Goal: Transaction & Acquisition: Download file/media

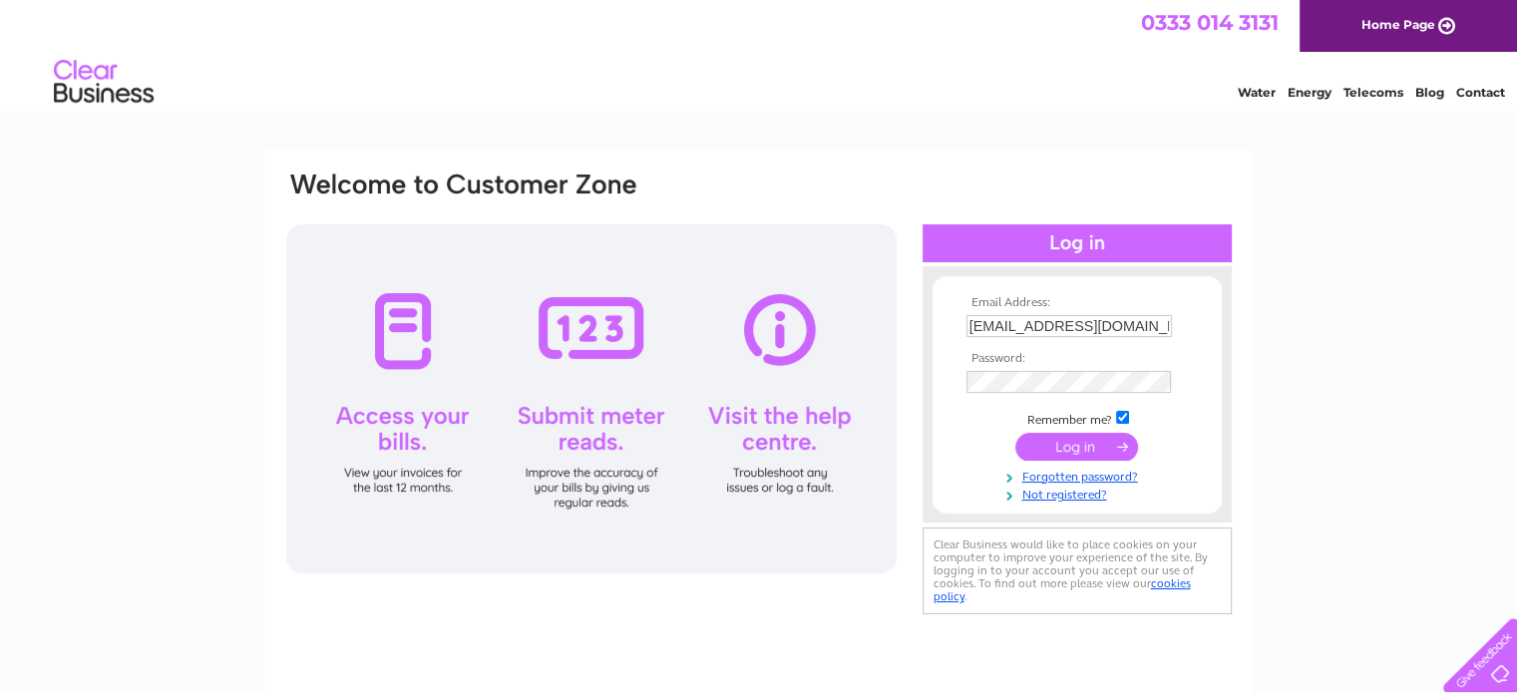
click at [1070, 442] on input "submit" at bounding box center [1076, 447] width 123 height 28
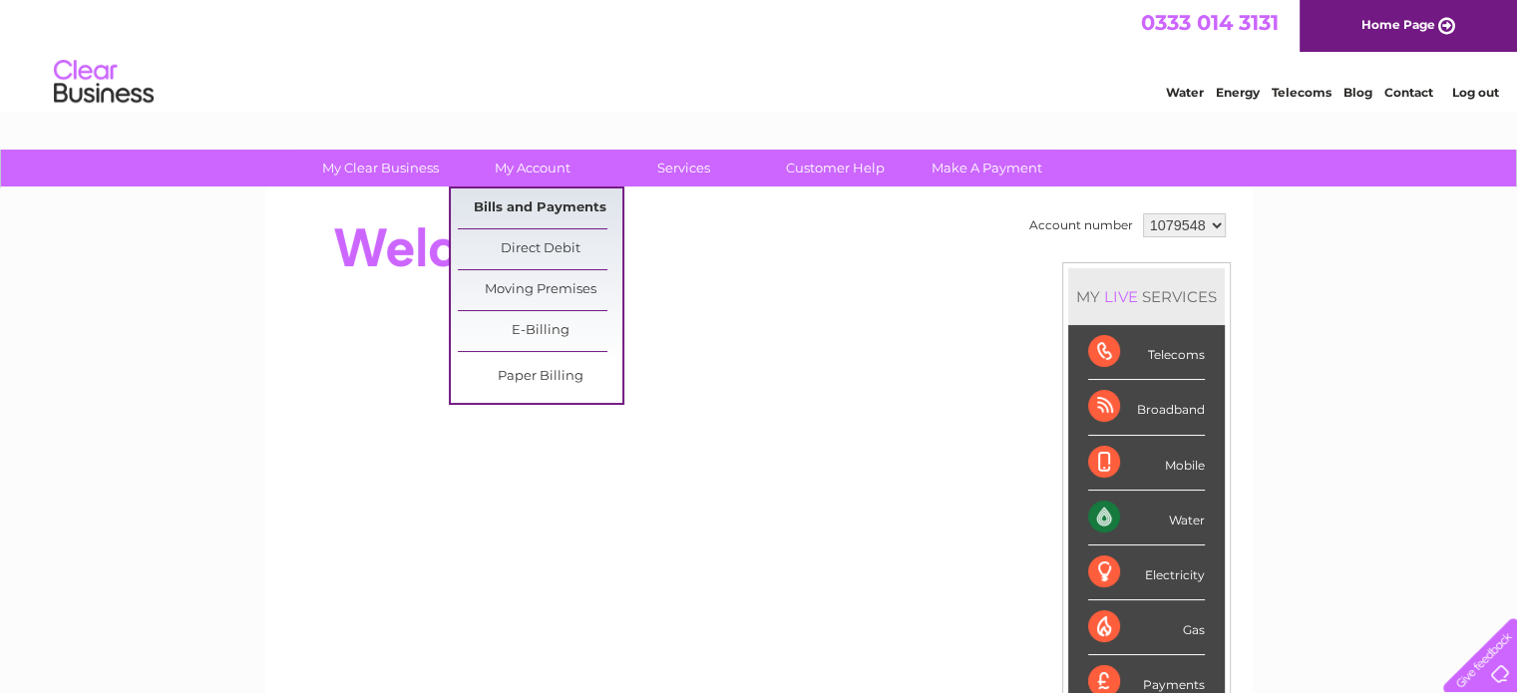
click at [548, 200] on link "Bills and Payments" at bounding box center [540, 209] width 165 height 40
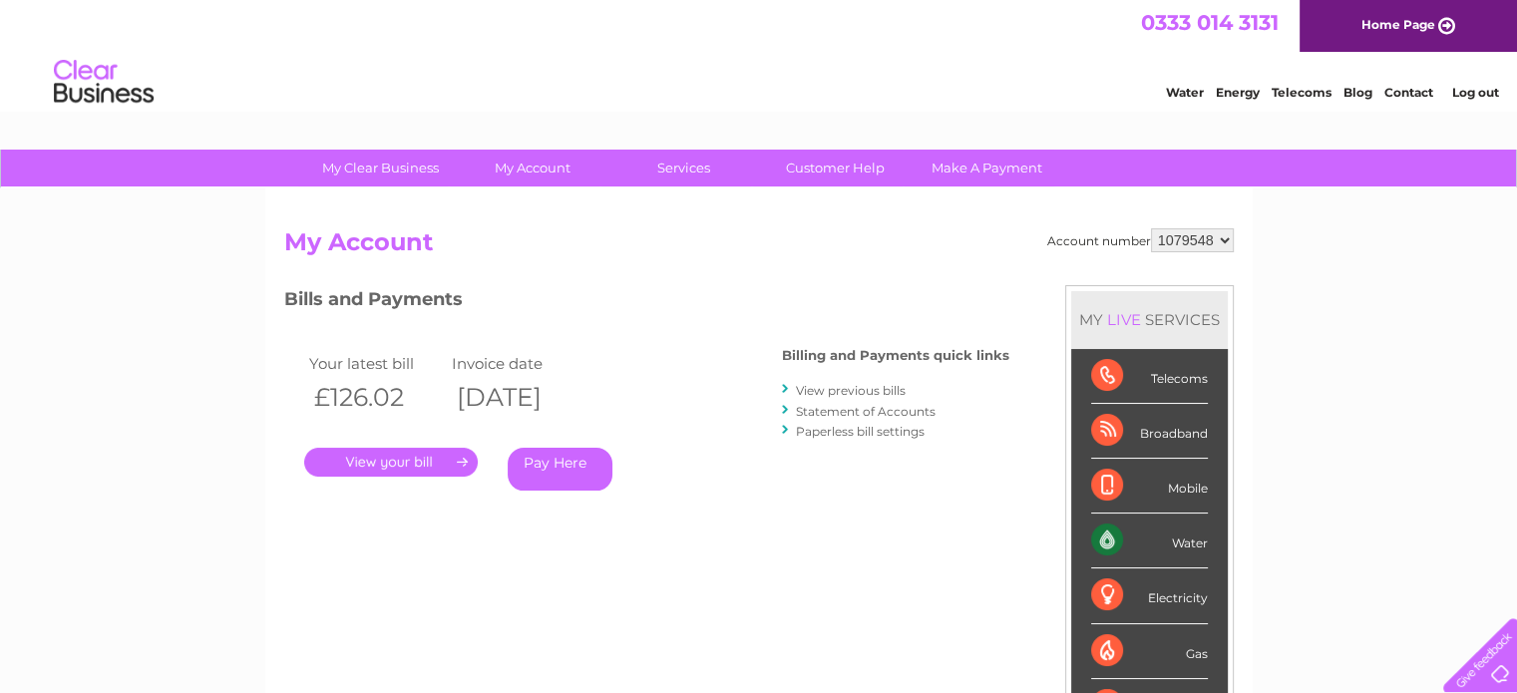
click at [1201, 236] on select "1079548 1127705" at bounding box center [1192, 240] width 83 height 24
select select "1127705"
click at [1151, 228] on select "1079548 1127705" at bounding box center [1192, 240] width 83 height 24
click at [405, 466] on link "." at bounding box center [391, 462] width 174 height 29
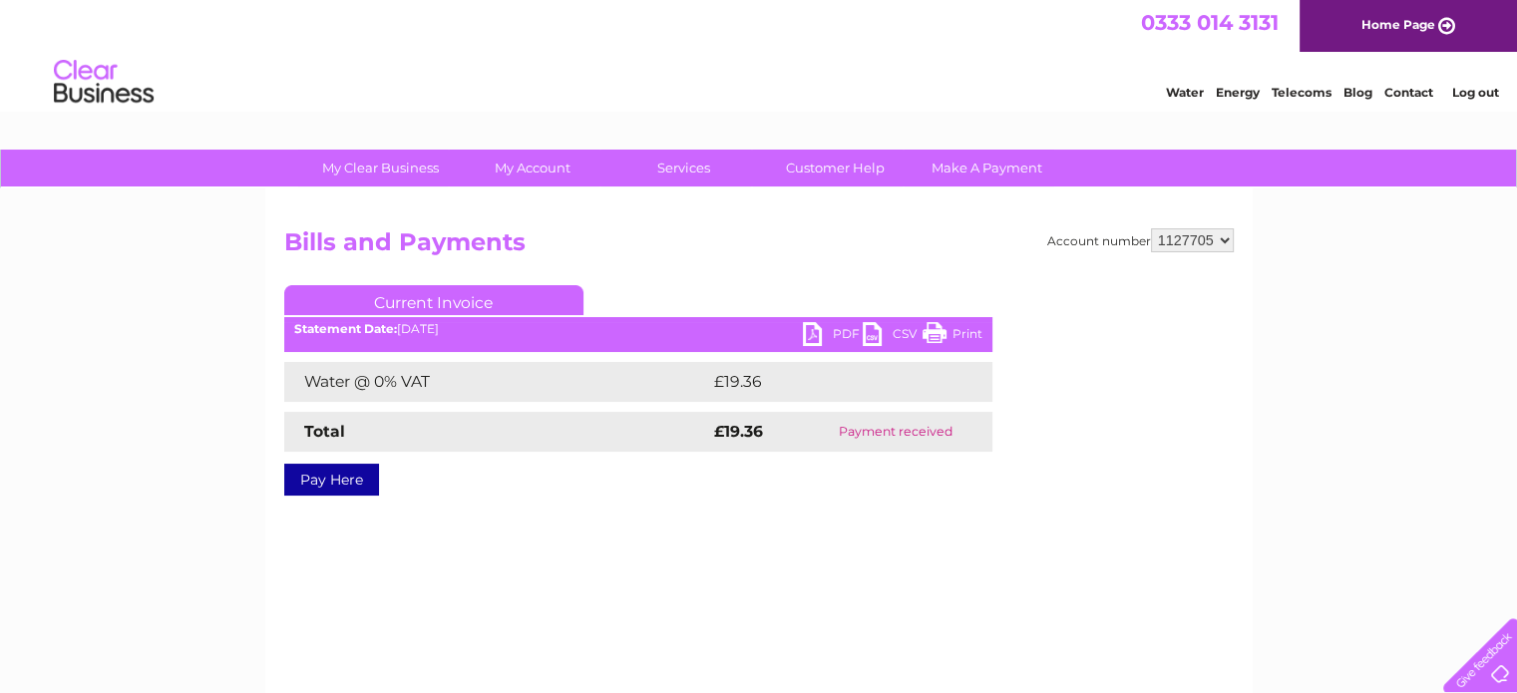
click at [830, 331] on link "PDF" at bounding box center [833, 336] width 60 height 29
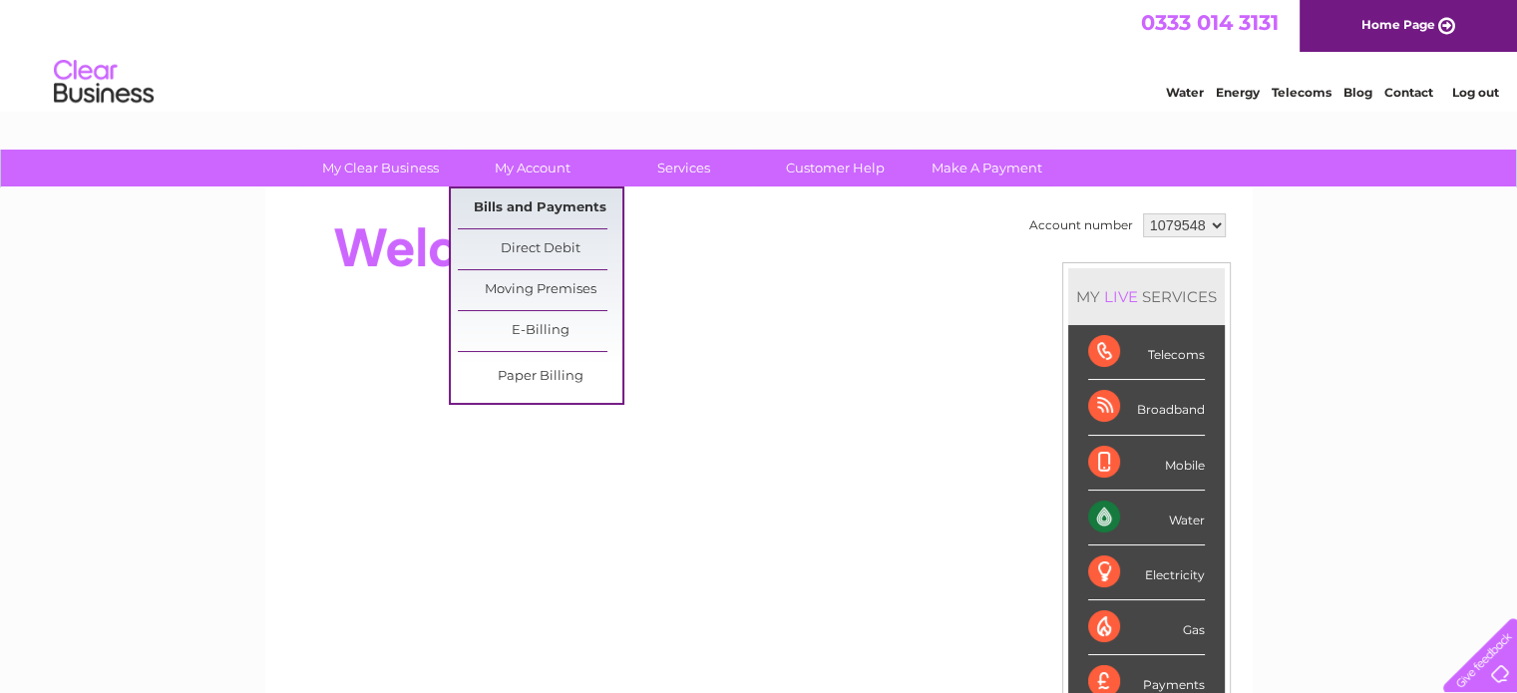
click at [550, 210] on link "Bills and Payments" at bounding box center [540, 209] width 165 height 40
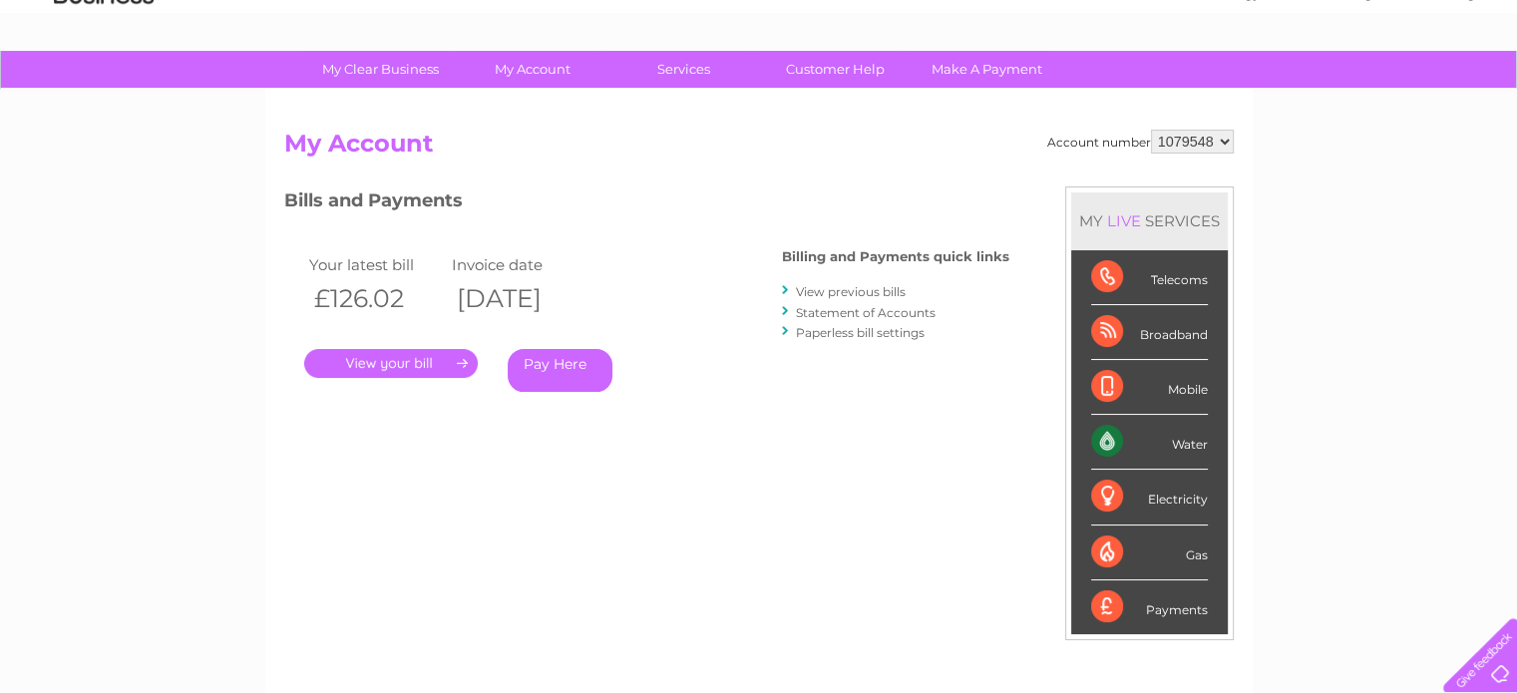
scroll to position [100, 0]
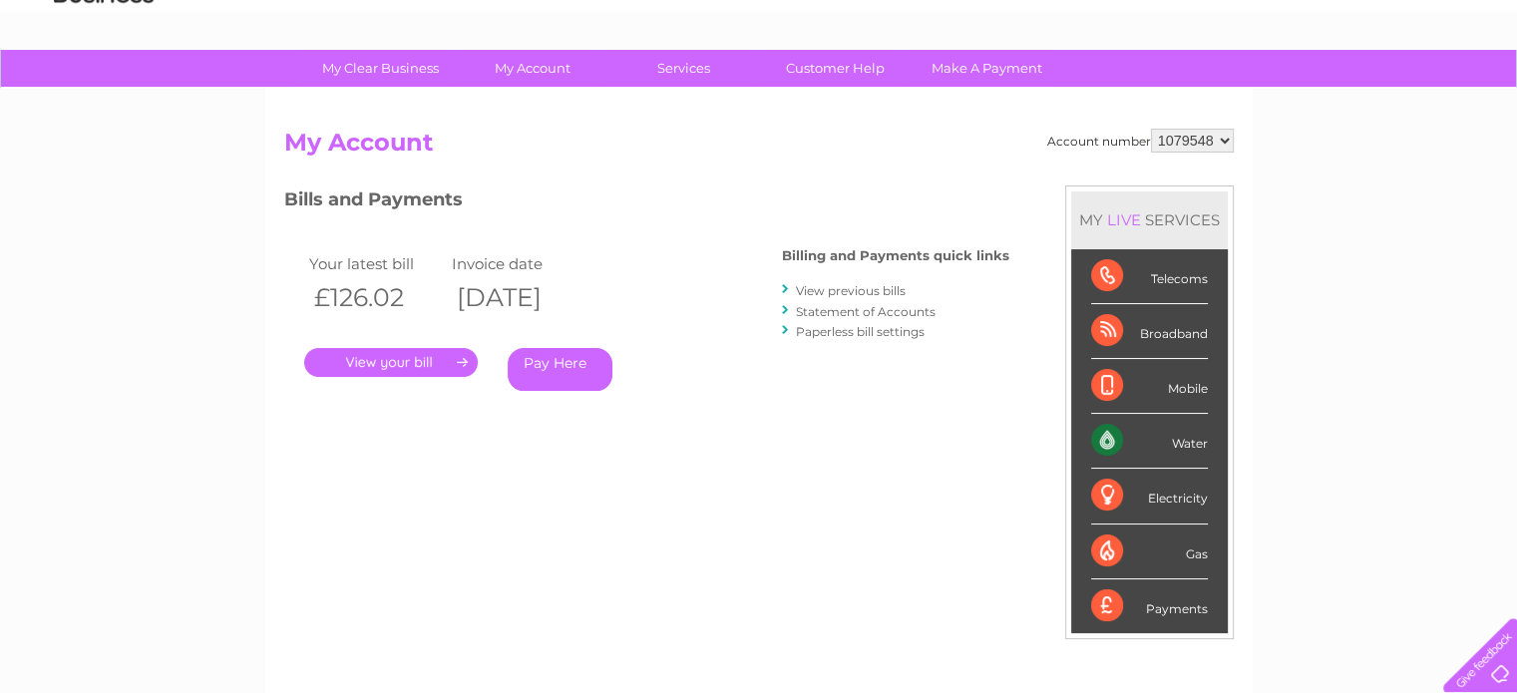
click at [465, 350] on link "." at bounding box center [391, 362] width 174 height 29
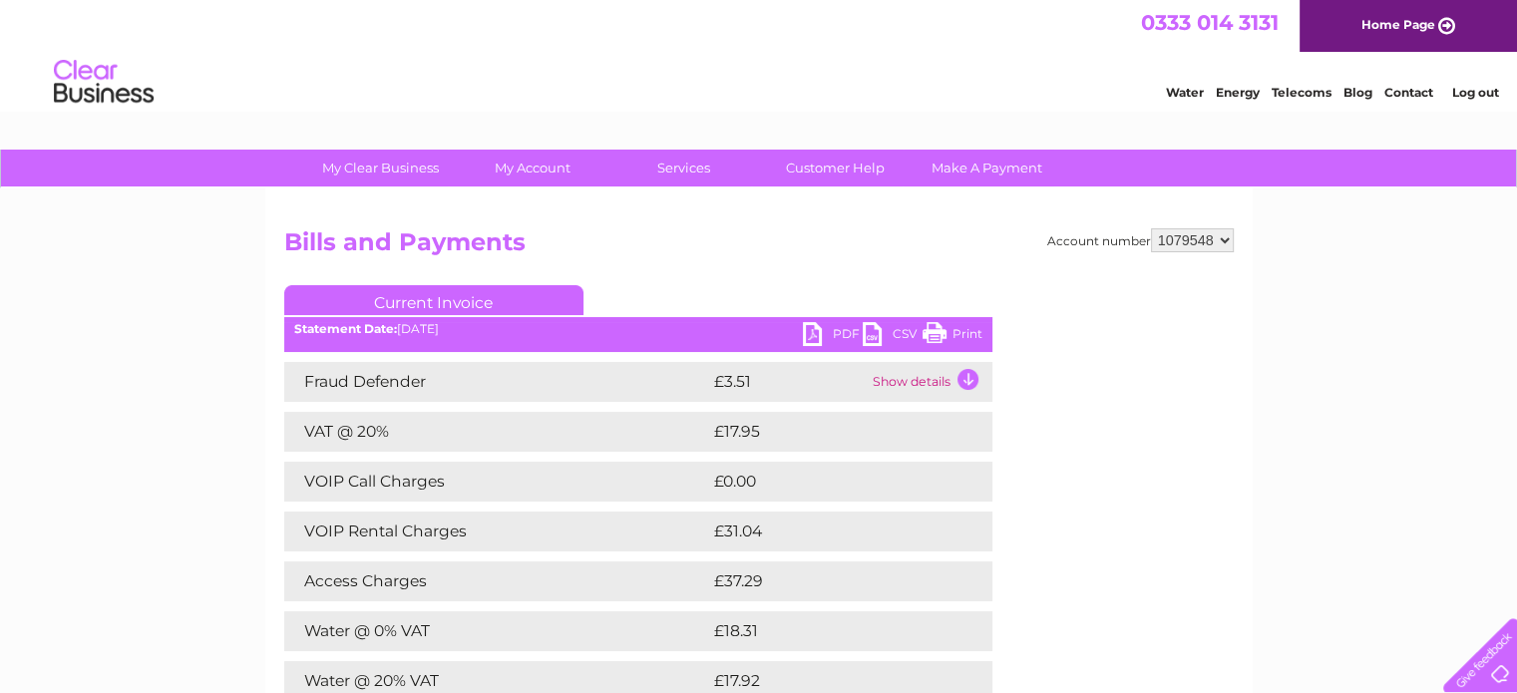
click at [834, 335] on link "PDF" at bounding box center [833, 336] width 60 height 29
